Goal: Transaction & Acquisition: Purchase product/service

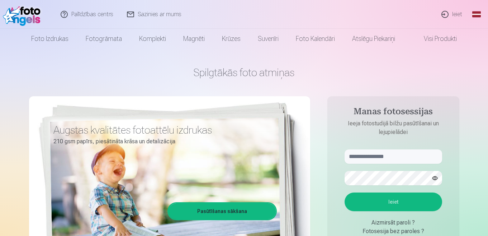
click at [455, 15] on link "Ieiet" at bounding box center [452, 14] width 34 height 29
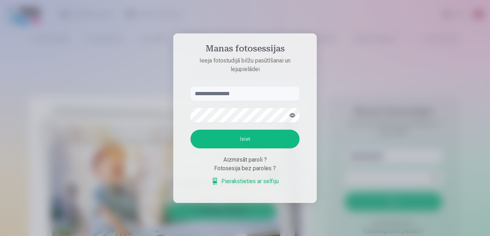
click at [237, 96] on input "text" at bounding box center [244, 93] width 109 height 14
type input "**********"
click at [242, 140] on button "Ieiet" at bounding box center [244, 138] width 109 height 19
click at [387, 149] on div at bounding box center [245, 118] width 490 height 236
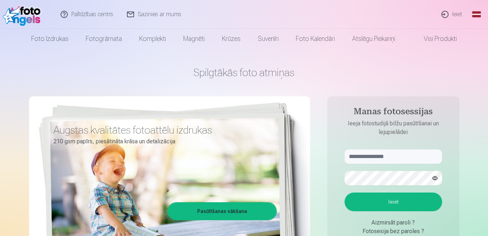
click at [457, 13] on link "Ieiet" at bounding box center [452, 14] width 34 height 29
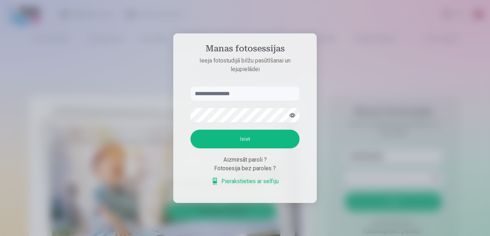
click at [379, 32] on div at bounding box center [245, 118] width 490 height 236
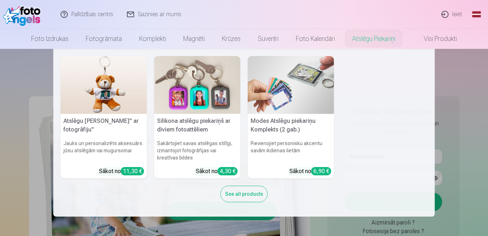
click at [466, 70] on nav "Atslēgu piekariņš Lācītis" ar fotogrāfiju" Jauks un personalizēts aksesuārs jūs…" at bounding box center [244, 132] width 488 height 167
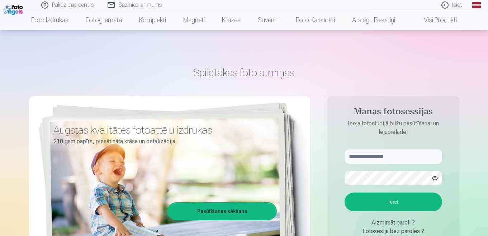
scroll to position [36, 0]
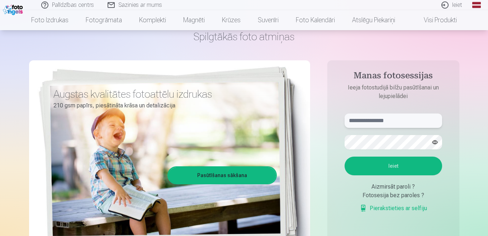
click at [398, 122] on input "text" at bounding box center [394, 120] width 98 height 14
type input "**********"
click at [396, 164] on button "Ieiet" at bounding box center [394, 165] width 98 height 19
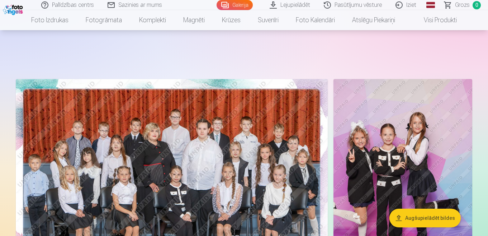
scroll to position [72, 0]
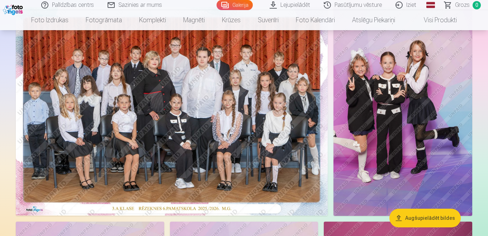
click at [252, 100] on img at bounding box center [172, 111] width 312 height 208
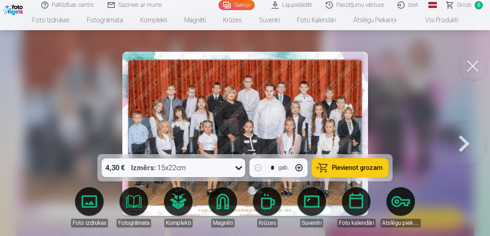
click at [240, 170] on icon at bounding box center [238, 167] width 11 height 11
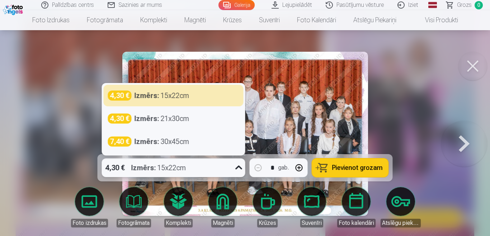
click at [240, 170] on icon at bounding box center [238, 167] width 11 height 11
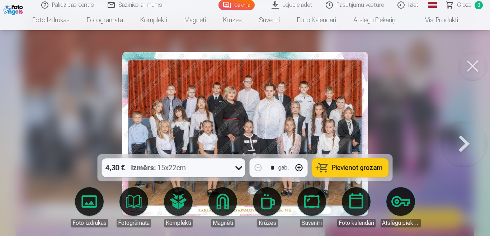
click at [353, 165] on span "Pievienot grozam" at bounding box center [357, 167] width 51 height 6
click at [458, 141] on button at bounding box center [464, 133] width 46 height 26
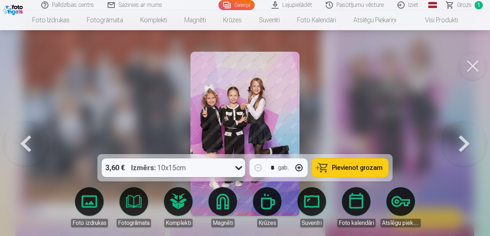
click at [364, 169] on span "Pievienot grozam" at bounding box center [357, 167] width 51 height 6
click at [461, 147] on button at bounding box center [464, 133] width 46 height 26
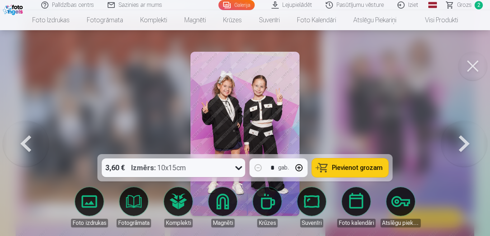
click at [356, 168] on span "Pievienot grozam" at bounding box center [357, 167] width 51 height 6
click at [465, 143] on button at bounding box center [464, 133] width 46 height 26
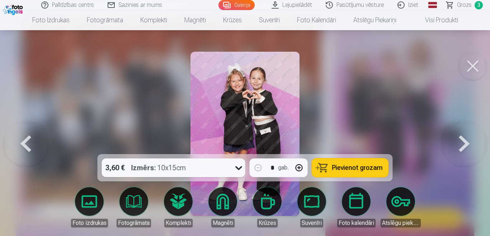
click at [464, 143] on button at bounding box center [464, 133] width 46 height 26
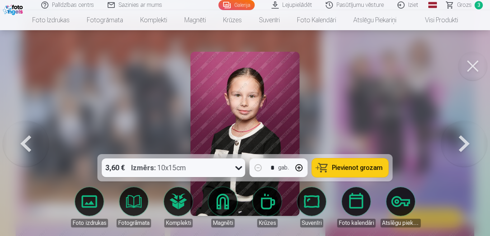
click at [464, 143] on button at bounding box center [464, 133] width 46 height 26
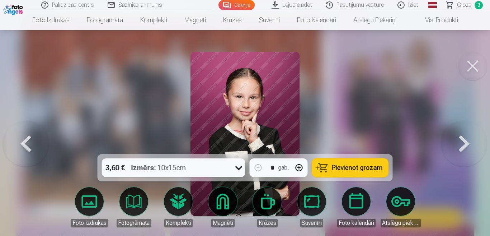
click at [464, 143] on button at bounding box center [464, 133] width 46 height 26
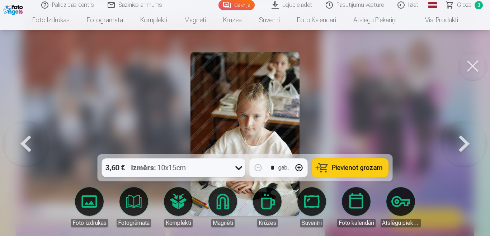
click at [464, 143] on button at bounding box center [464, 133] width 46 height 26
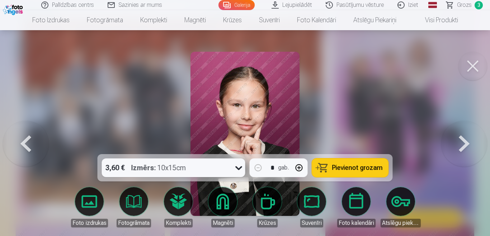
click at [464, 143] on button at bounding box center [464, 133] width 46 height 26
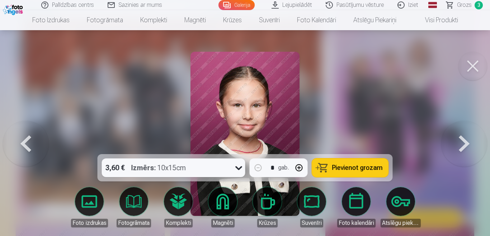
click at [464, 143] on button at bounding box center [464, 133] width 46 height 26
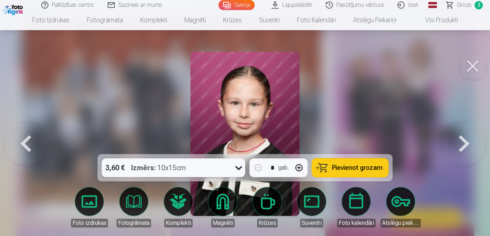
click at [464, 143] on button at bounding box center [464, 133] width 46 height 26
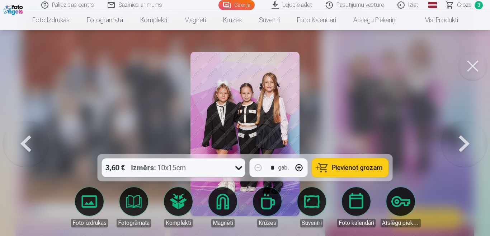
click at [464, 143] on button at bounding box center [464, 133] width 46 height 26
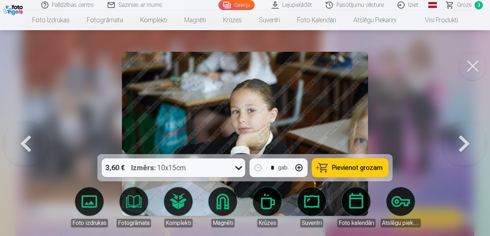
click at [464, 143] on button at bounding box center [464, 133] width 46 height 26
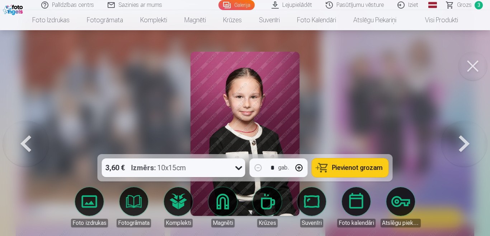
click at [464, 143] on button at bounding box center [464, 133] width 46 height 26
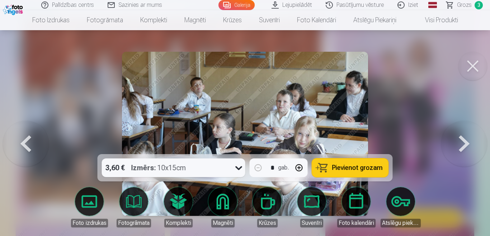
click at [464, 143] on button at bounding box center [464, 133] width 46 height 26
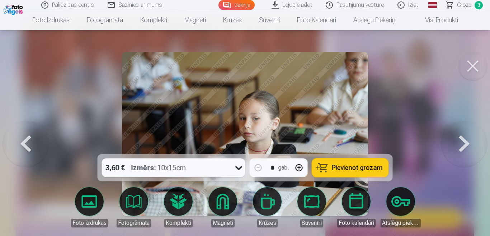
click at [464, 143] on button at bounding box center [464, 133] width 46 height 26
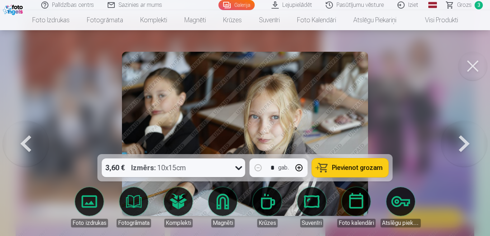
click at [464, 143] on button at bounding box center [464, 133] width 46 height 26
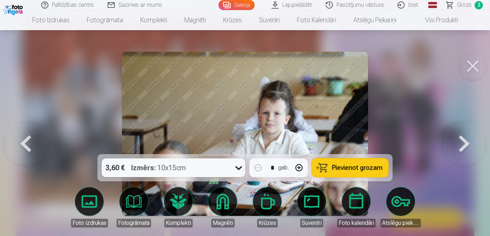
click at [464, 143] on button at bounding box center [464, 133] width 46 height 26
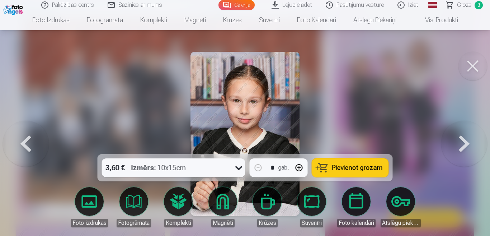
click at [464, 143] on button at bounding box center [464, 133] width 46 height 26
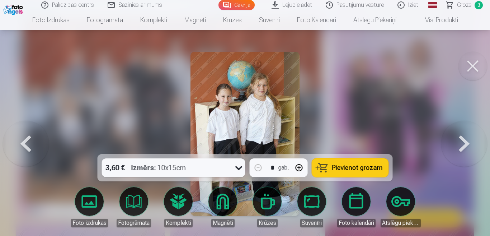
click at [31, 143] on button at bounding box center [26, 133] width 46 height 26
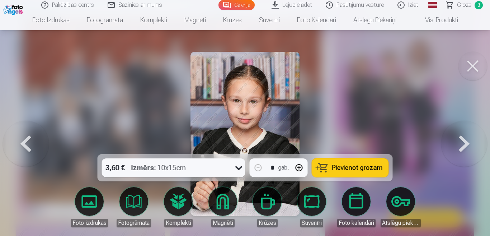
click at [464, 144] on button at bounding box center [464, 133] width 46 height 26
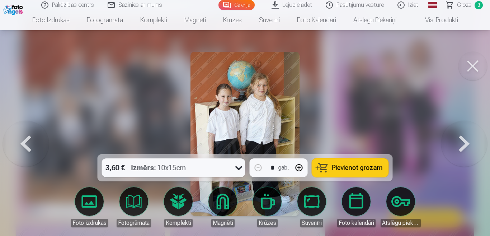
click at [464, 144] on button at bounding box center [464, 133] width 46 height 26
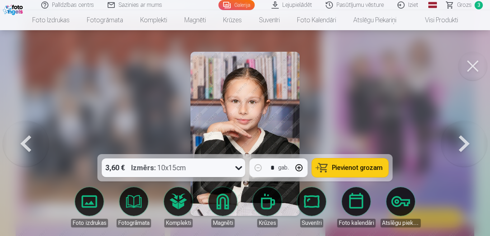
click at [464, 144] on button at bounding box center [464, 133] width 46 height 26
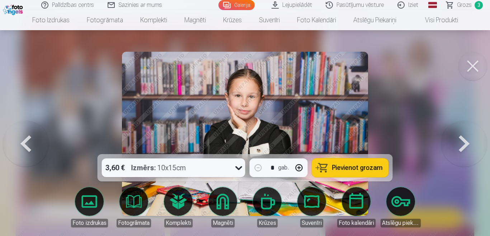
click at [464, 144] on button at bounding box center [464, 133] width 46 height 26
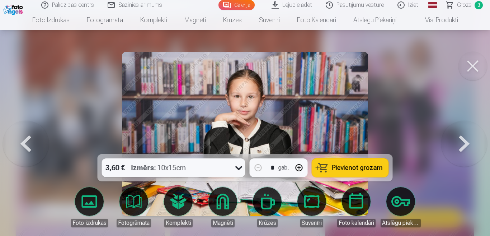
click at [464, 144] on button at bounding box center [464, 133] width 46 height 26
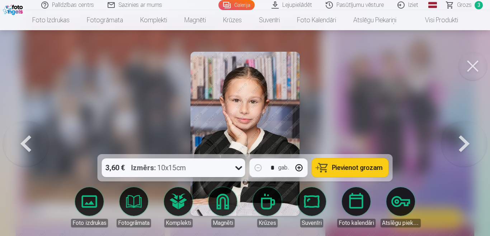
click at [464, 144] on button at bounding box center [464, 133] width 46 height 26
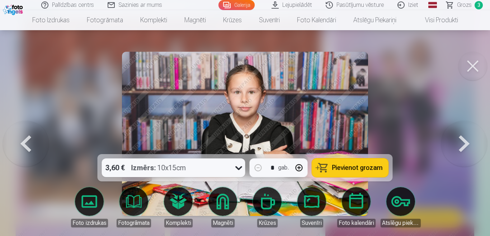
click at [464, 144] on button at bounding box center [464, 133] width 46 height 26
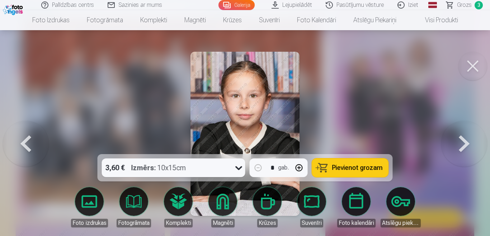
click at [464, 144] on button at bounding box center [464, 133] width 46 height 26
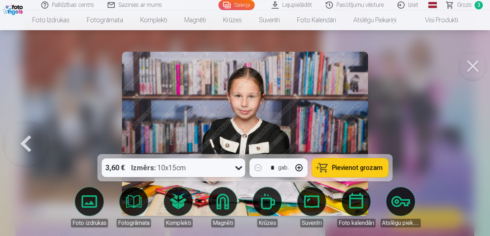
click at [464, 144] on div at bounding box center [245, 118] width 490 height 236
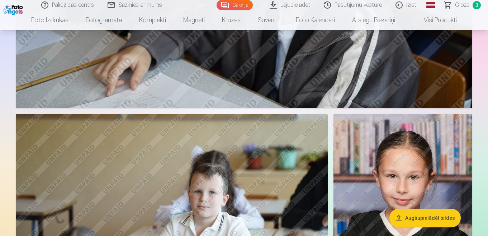
scroll to position [2116, 0]
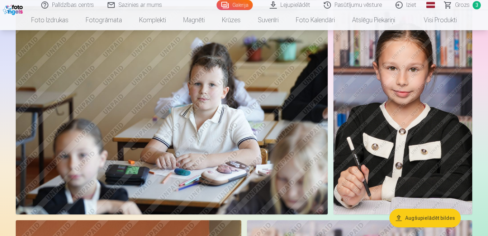
click at [436, 97] on img at bounding box center [402, 110] width 139 height 208
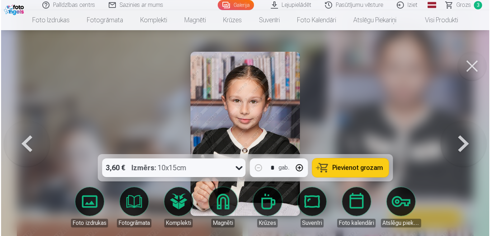
scroll to position [2122, 0]
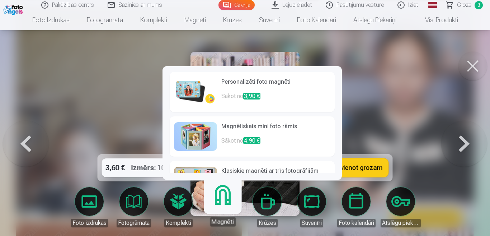
click at [244, 81] on h6 "Personalizēti foto magnēti" at bounding box center [275, 84] width 109 height 14
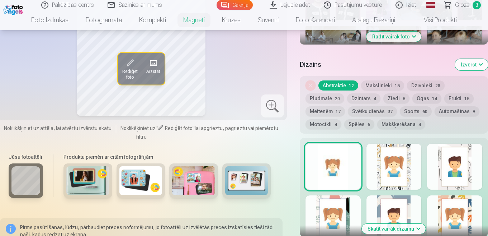
scroll to position [359, 0]
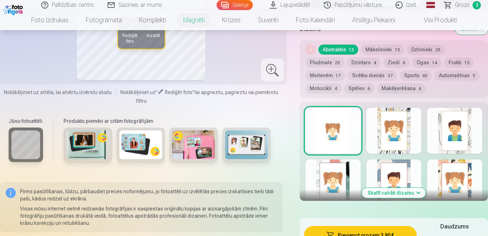
click at [386, 131] on div at bounding box center [393, 131] width 55 height 46
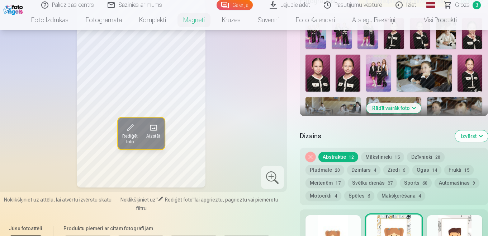
scroll to position [323, 0]
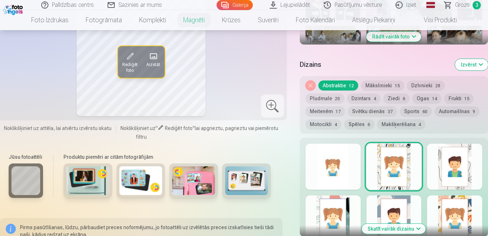
click at [325, 162] on div at bounding box center [333, 166] width 55 height 46
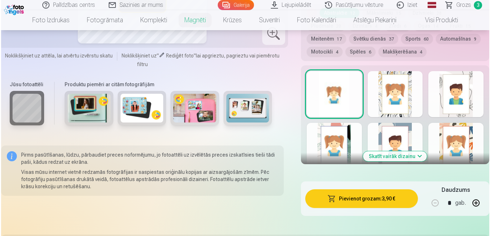
scroll to position [538, 0]
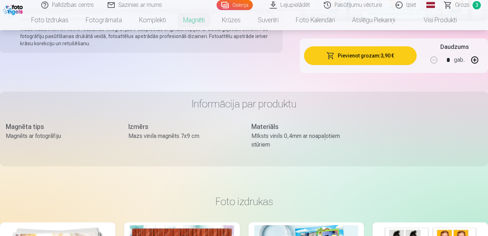
click at [361, 58] on button "Pievienot grozam : 3,90 €" at bounding box center [360, 55] width 113 height 19
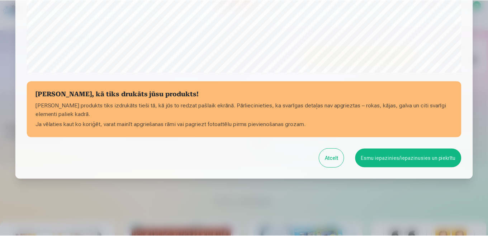
scroll to position [281, 0]
click at [427, 158] on button "Esmu iepazinies/iepazinusies un piekrītu" at bounding box center [409, 157] width 106 height 19
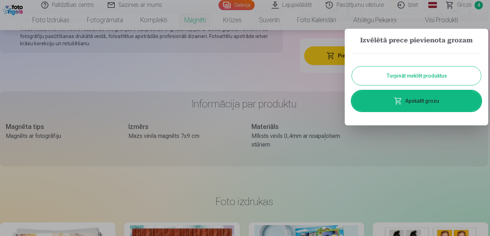
click at [446, 101] on link "Apskatīt grozu" at bounding box center [416, 101] width 129 height 20
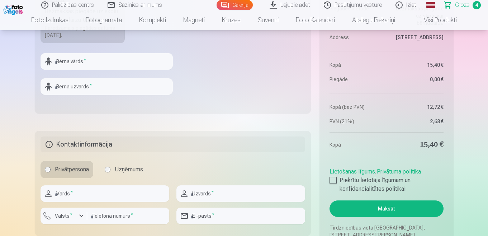
scroll to position [574, 0]
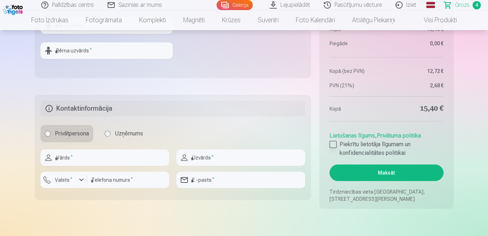
click at [332, 142] on div at bounding box center [333, 144] width 7 height 7
click at [384, 174] on button "Maksāt" at bounding box center [387, 172] width 114 height 16
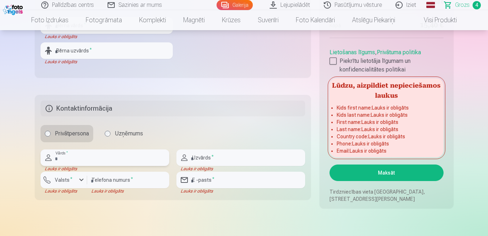
click at [109, 163] on input "text" at bounding box center [105, 157] width 129 height 16
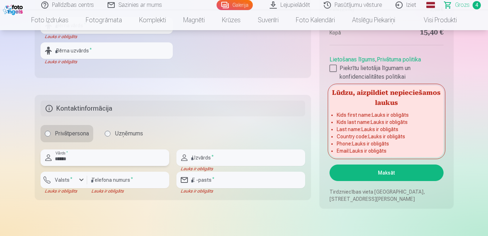
type input "******"
click at [237, 162] on input "text" at bounding box center [240, 157] width 129 height 16
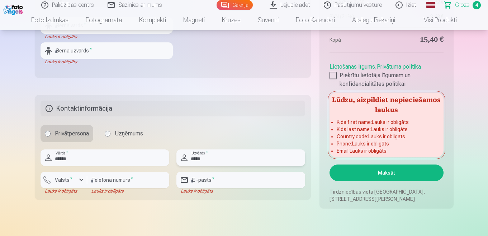
type input "*****"
click at [74, 179] on label "Valsts *" at bounding box center [63, 179] width 23 height 7
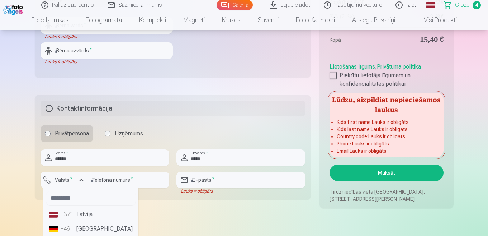
click at [87, 215] on li "+371 Latvija" at bounding box center [90, 214] width 89 height 14
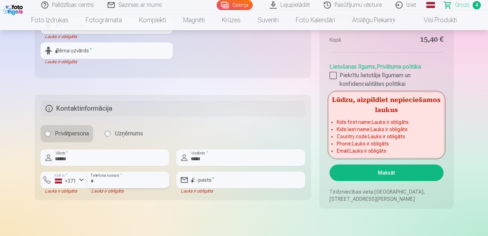
click at [122, 187] on input "number" at bounding box center [128, 179] width 82 height 16
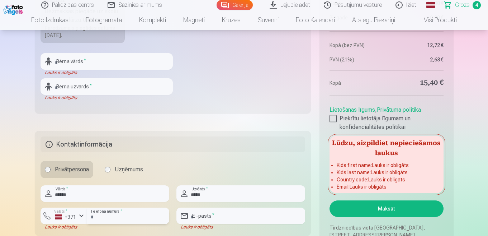
scroll to position [610, 0]
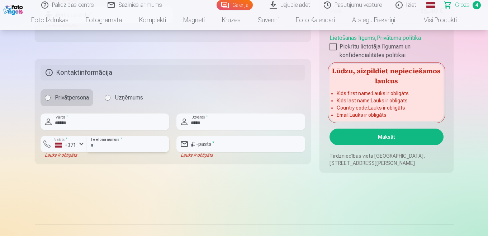
type input "********"
click at [238, 148] on input "email" at bounding box center [240, 144] width 129 height 16
type input "**********"
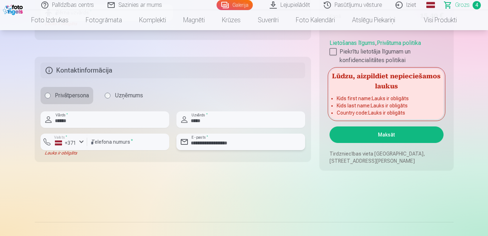
scroll to position [645, 0]
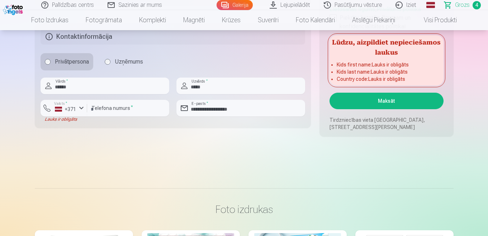
click at [405, 103] on button "Maksāt" at bounding box center [387, 101] width 114 height 16
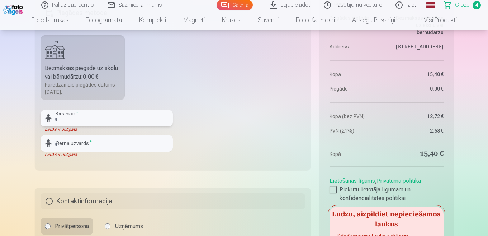
click at [119, 117] on input "text" at bounding box center [107, 118] width 132 height 16
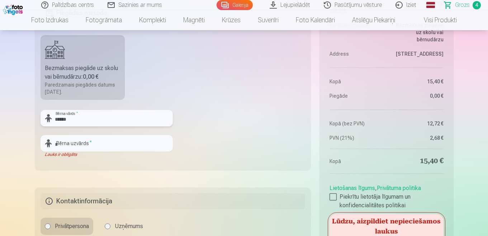
type input "******"
click at [110, 144] on input "text" at bounding box center [107, 143] width 132 height 16
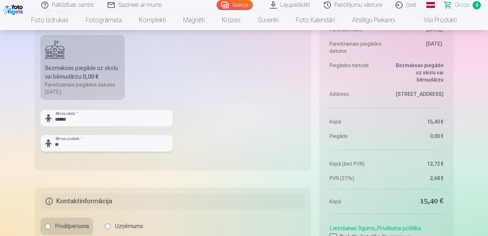
click at [112, 141] on input "**" at bounding box center [107, 143] width 132 height 16
click at [110, 144] on input "**" at bounding box center [107, 143] width 132 height 16
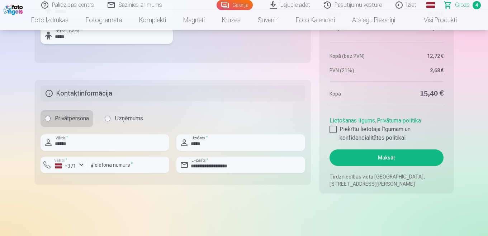
scroll to position [553, 0]
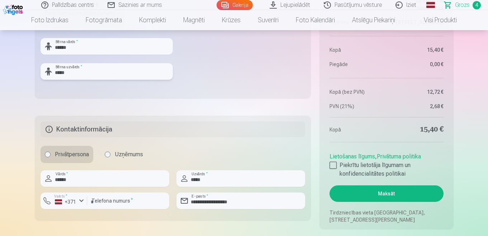
type input "*****"
click at [377, 193] on button "Maksāt" at bounding box center [387, 193] width 114 height 16
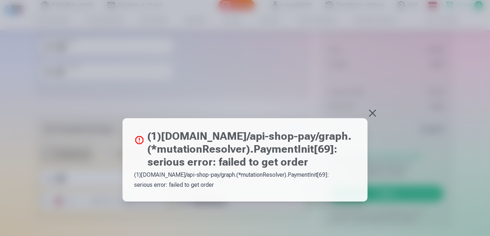
click at [369, 113] on button at bounding box center [373, 113] width 10 height 10
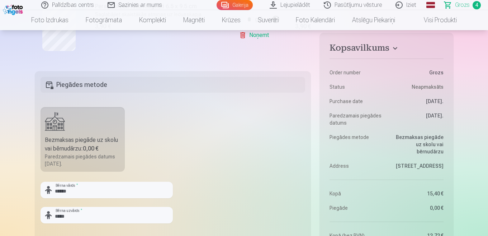
scroll to position [517, 0]
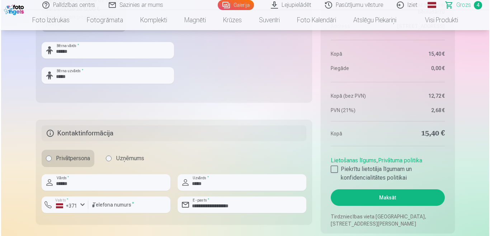
scroll to position [589, 0]
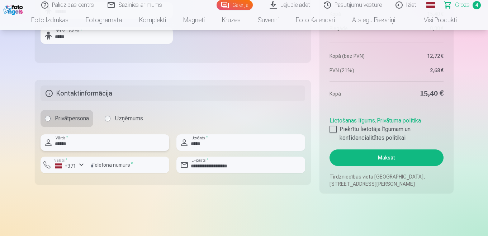
click at [99, 142] on input "******" at bounding box center [105, 142] width 129 height 16
type input "*"
type input "*******"
click at [241, 146] on input "*****" at bounding box center [240, 142] width 129 height 16
type input "*"
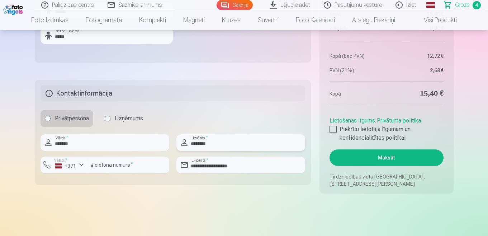
type input "********"
click at [394, 156] on button "Maksāt" at bounding box center [387, 157] width 114 height 16
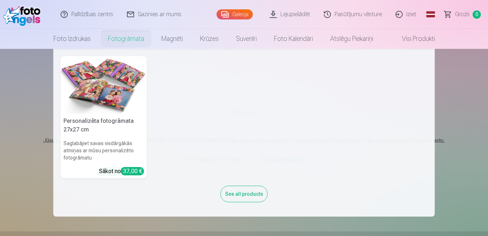
click at [129, 38] on link "Fotogrāmata" at bounding box center [125, 39] width 53 height 20
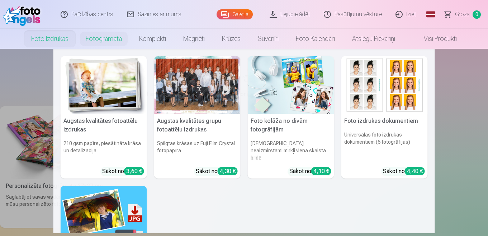
click at [43, 38] on link "Foto izdrukas" at bounding box center [50, 39] width 55 height 20
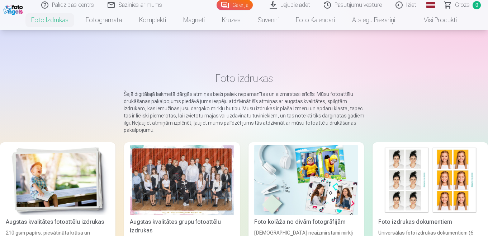
scroll to position [72, 0]
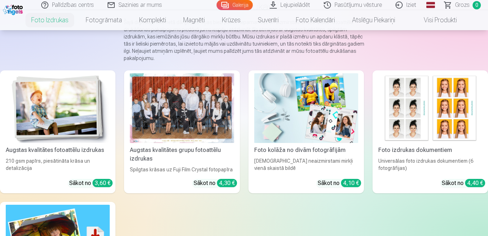
click at [207, 102] on div at bounding box center [182, 108] width 104 height 70
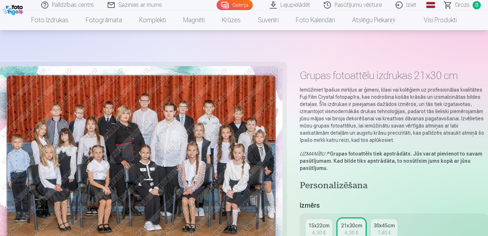
scroll to position [143, 0]
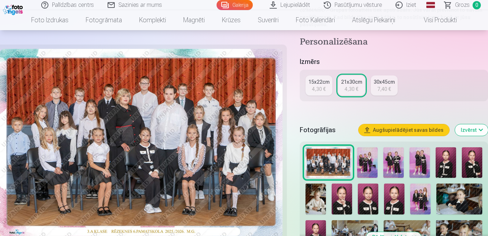
click at [377, 129] on button "Augšupielādējiet savas bildes" at bounding box center [404, 129] width 91 height 11
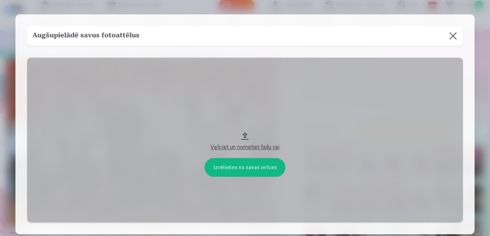
click at [244, 148] on div "Velciet un nometiet failu vai" at bounding box center [245, 147] width 422 height 9
click at [452, 37] on button at bounding box center [453, 36] width 20 height 20
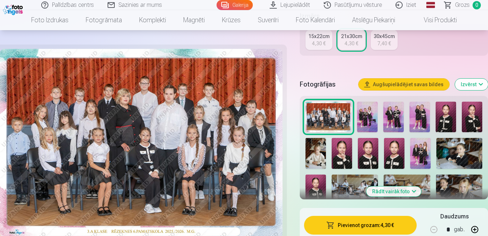
scroll to position [215, 0]
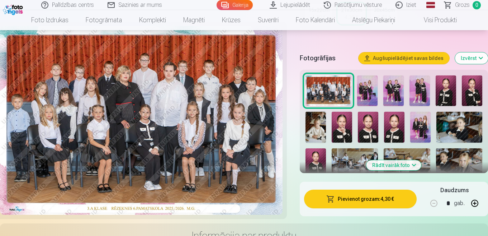
click at [380, 57] on button "Augšupielādējiet savas bildes" at bounding box center [404, 57] width 91 height 11
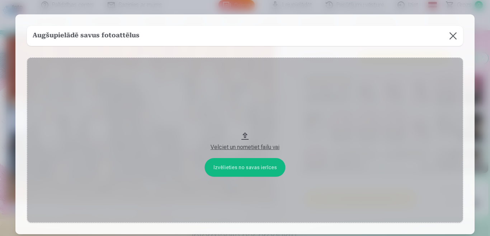
drag, startPoint x: 243, startPoint y: 134, endPoint x: 253, endPoint y: 56, distance: 78.4
click at [253, 56] on div "Augšupielādē savus fotoattēlus Izvēlieties no savas ierīces Velciet un nometiet…" at bounding box center [244, 123] width 459 height 219
click at [250, 144] on div "Velciet un nometiet failu vai" at bounding box center [245, 147] width 422 height 9
click at [452, 37] on button at bounding box center [453, 36] width 20 height 20
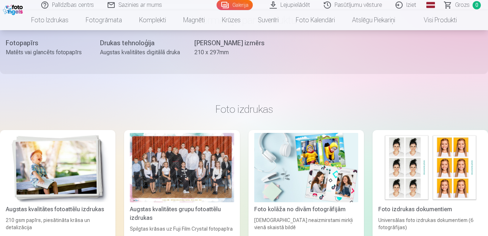
scroll to position [251, 0]
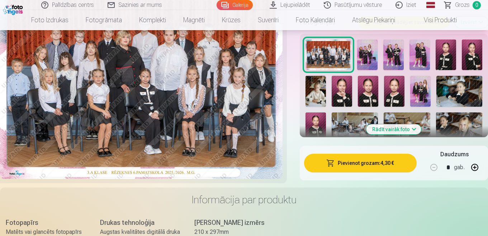
click at [280, 3] on link "Lejupielādēt" at bounding box center [290, 5] width 54 height 10
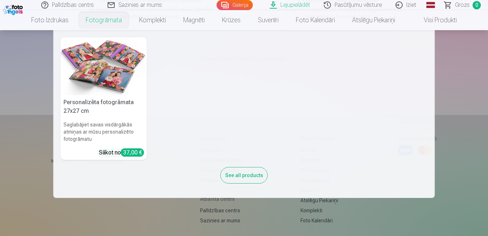
click at [100, 20] on link "Fotogrāmata" at bounding box center [103, 20] width 53 height 20
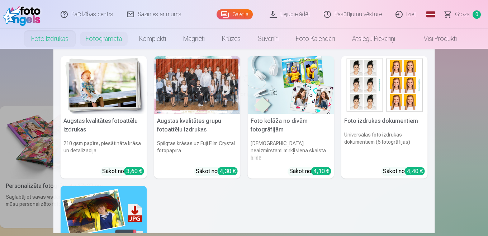
click at [57, 35] on link "Foto izdrukas" at bounding box center [50, 39] width 55 height 20
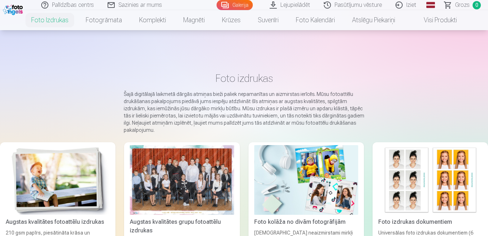
scroll to position [72, 0]
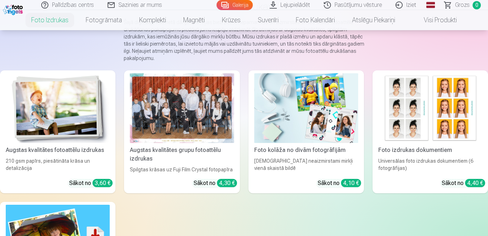
click at [200, 110] on div at bounding box center [182, 108] width 104 height 70
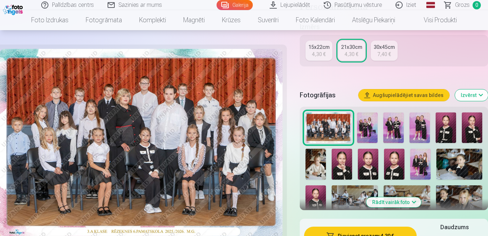
scroll to position [179, 0]
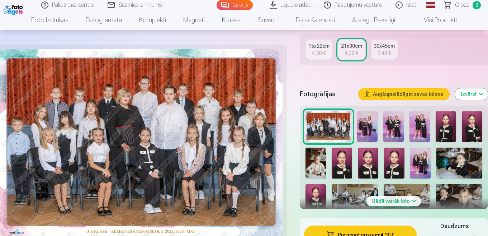
click at [475, 95] on button "Izvērst" at bounding box center [471, 93] width 33 height 11
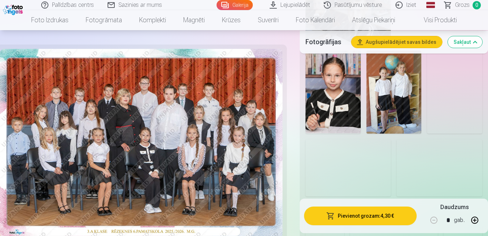
scroll to position [466, 0]
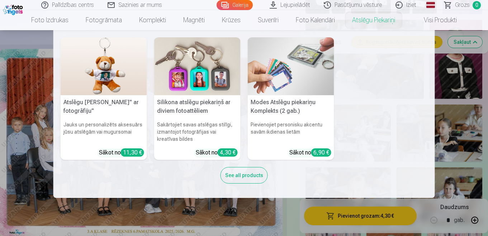
click at [487, 45] on nav "Atslēgu piekariņš Lācītis" ar fotogrāfiju" Jauks un personalizēts aksesuārs jūs…" at bounding box center [244, 113] width 488 height 167
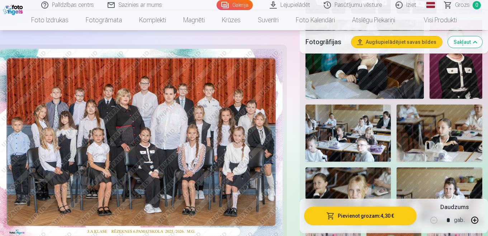
click at [413, 43] on button "Augšupielādējiet savas bildes" at bounding box center [396, 41] width 91 height 11
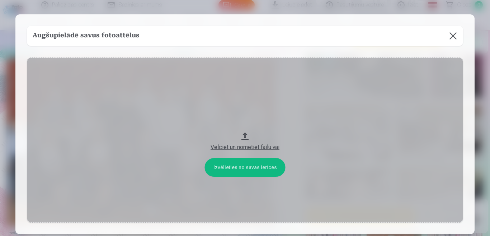
click at [245, 133] on button "Velciet un nometiet failu vai" at bounding box center [245, 139] width 436 height 165
click at [451, 35] on button at bounding box center [453, 36] width 20 height 20
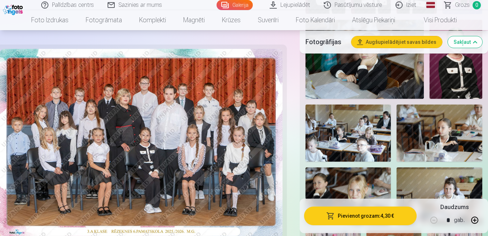
scroll to position [538, 0]
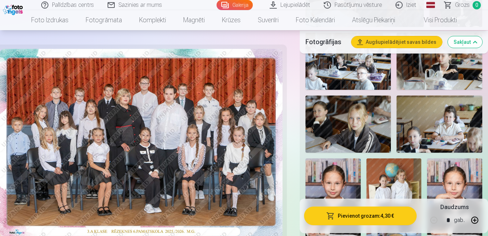
click at [288, 3] on link "Lejupielādēt" at bounding box center [290, 5] width 54 height 10
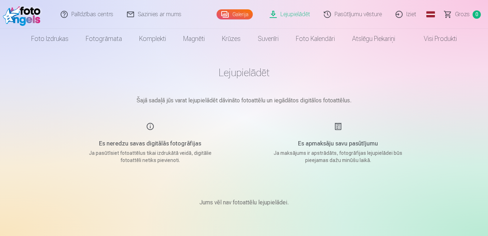
click at [338, 126] on div "Es apmaksāju savu pasūtījumu Ja maksājums ir apstrādāts, fotogrāfijas lejupielā…" at bounding box center [338, 143] width 171 height 42
click at [340, 159] on p "Ja maksājums ir apstrādāts, fotogrāfijas lejupielādei būs pieejamas dažu minūšu…" at bounding box center [338, 156] width 136 height 14
